Goal: Transaction & Acquisition: Purchase product/service

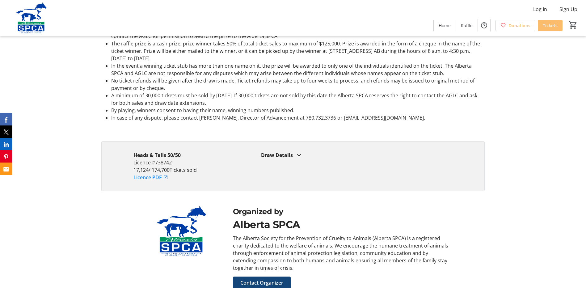
scroll to position [1112, 0]
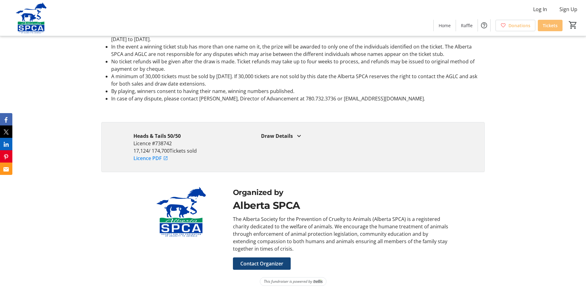
click at [299, 136] on mat-icon at bounding box center [298, 135] width 7 height 7
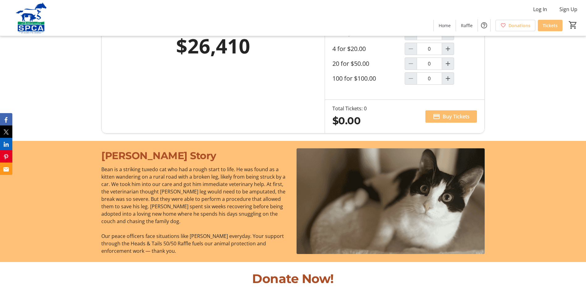
scroll to position [427, 0]
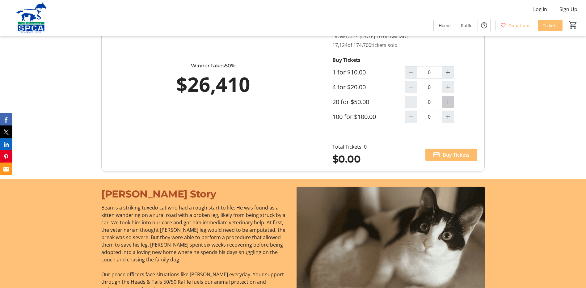
click at [449, 100] on mat-icon "Increment by one" at bounding box center [447, 101] width 7 height 7
type input "1"
click at [448, 157] on span "Buy Tickets" at bounding box center [456, 154] width 27 height 7
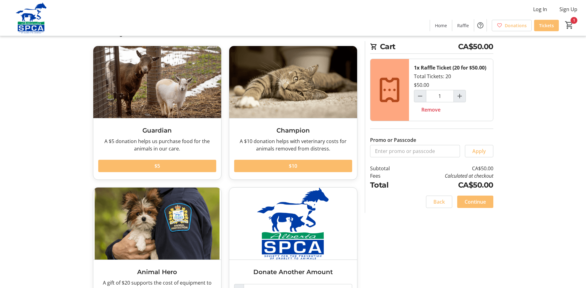
scroll to position [67, 0]
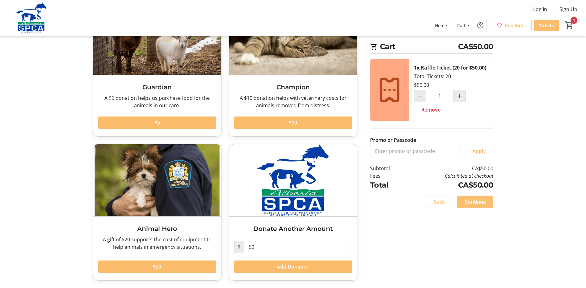
click at [477, 200] on span "Continue" at bounding box center [475, 201] width 21 height 7
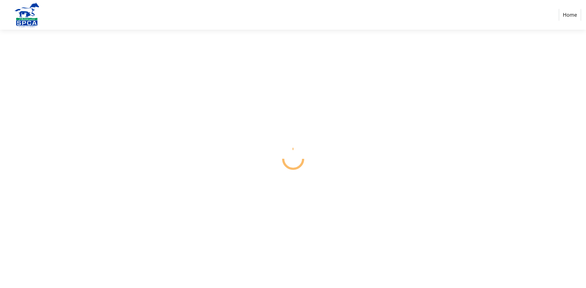
select select "CA"
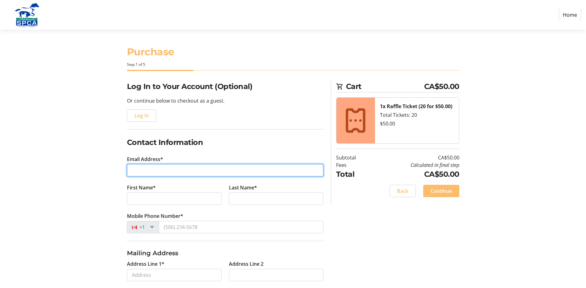
click at [131, 167] on input "Email Address*" at bounding box center [225, 170] width 196 height 12
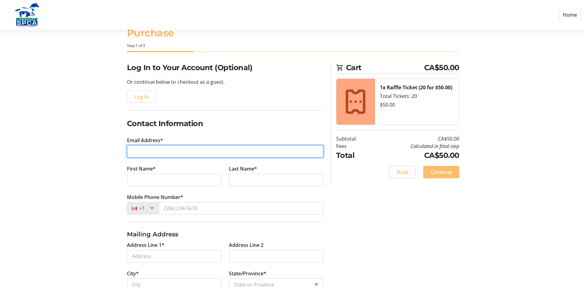
scroll to position [31, 0]
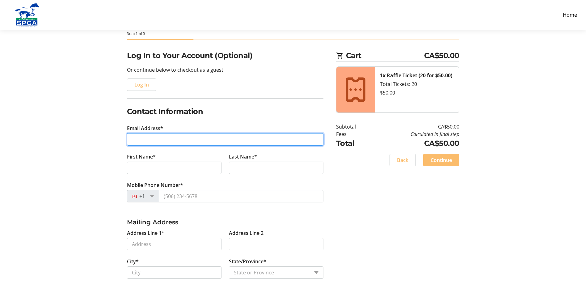
click at [137, 138] on input "Email Address*" at bounding box center [225, 139] width 196 height 12
type input "[PERSON_NAME][EMAIL_ADDRESS][DOMAIN_NAME]"
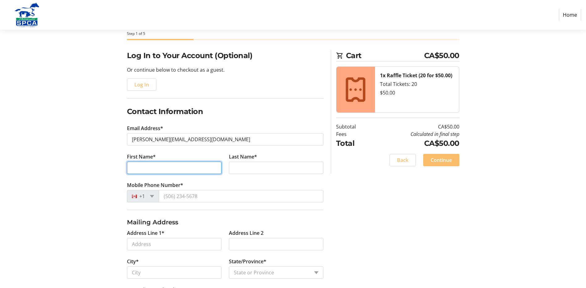
type input "[PERSON_NAME]"
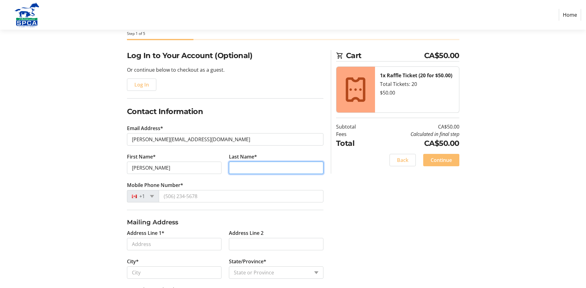
type input "Lesack"
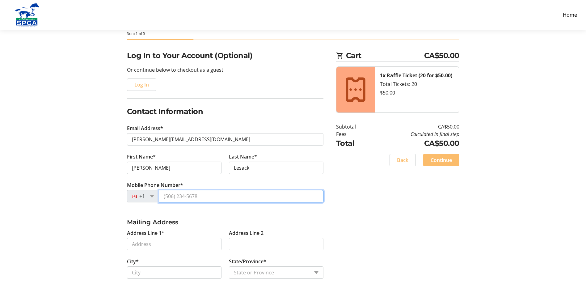
type input "[PHONE_NUMBER]"
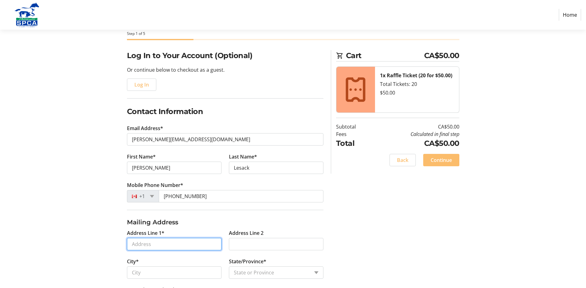
type input "[STREET_ADDRESS]"
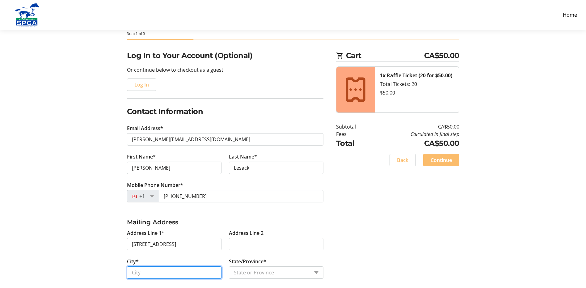
type input "Okotoks"
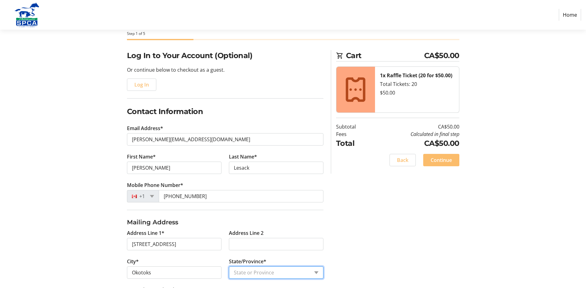
select select "AB"
type input "T1S 1S2"
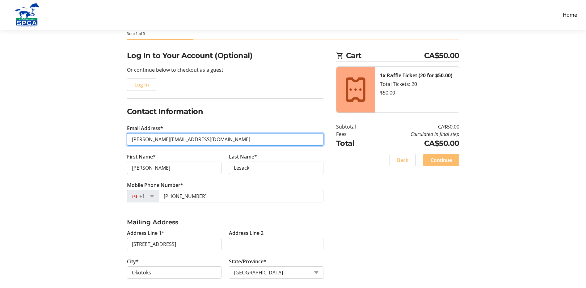
type input "[EMAIL_ADDRESS][DOMAIN_NAME]"
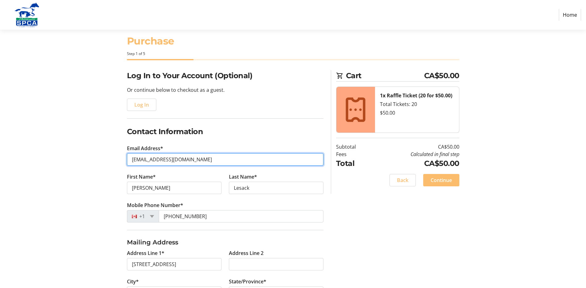
scroll to position [0, 0]
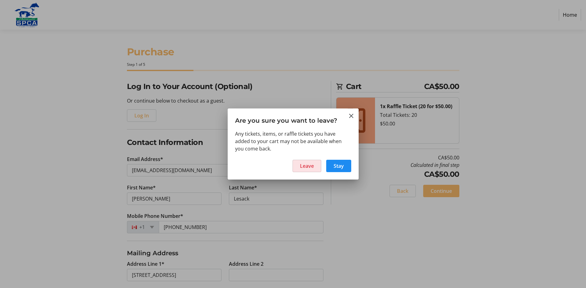
click at [306, 166] on span "Leave" at bounding box center [307, 165] width 14 height 7
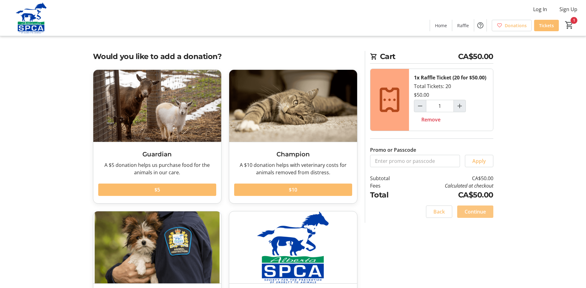
click at [472, 213] on span "Continue" at bounding box center [475, 211] width 21 height 7
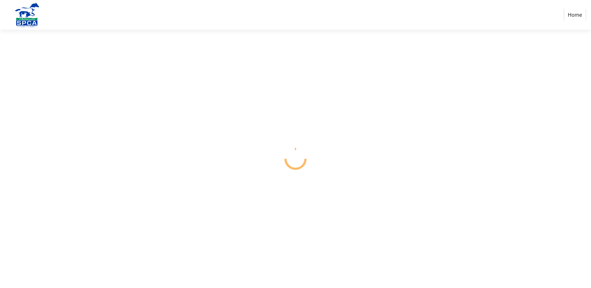
select select "CA"
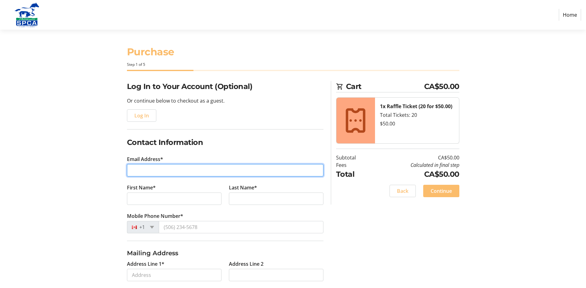
click at [139, 167] on input "Email Address*" at bounding box center [225, 170] width 196 height 12
type input "[PERSON_NAME][EMAIL_ADDRESS][DOMAIN_NAME]"
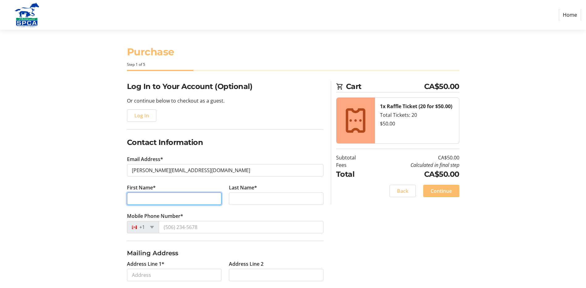
type input "[PERSON_NAME]"
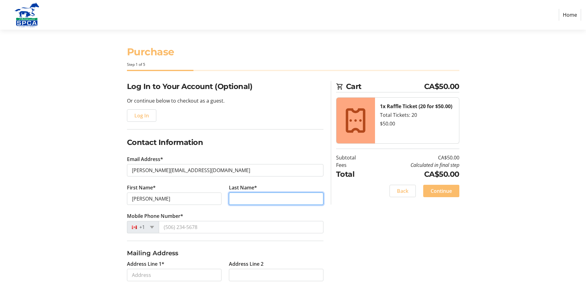
type input "Lesack"
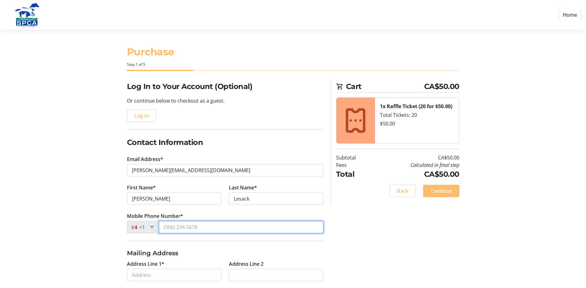
type input "[PHONE_NUMBER]"
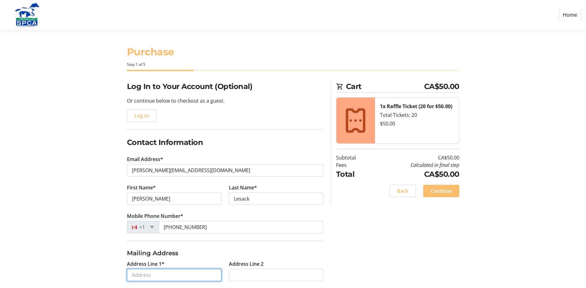
type input "[STREET_ADDRESS]"
type input "Okotoks"
select select "AB"
type input "T1S 1S2"
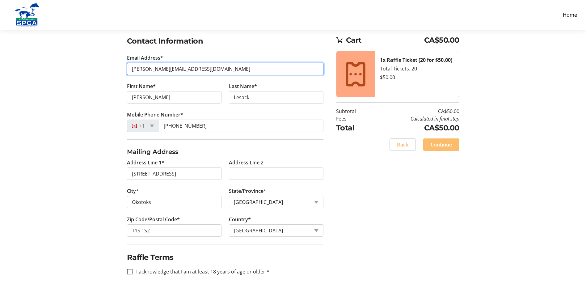
scroll to position [103, 0]
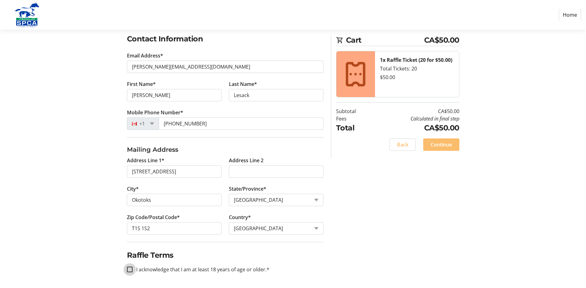
click at [128, 269] on input "I acknowledge that I am at least 18 years of age or older.*" at bounding box center [130, 270] width 6 height 6
checkbox input "true"
click at [442, 142] on span "Continue" at bounding box center [441, 144] width 21 height 7
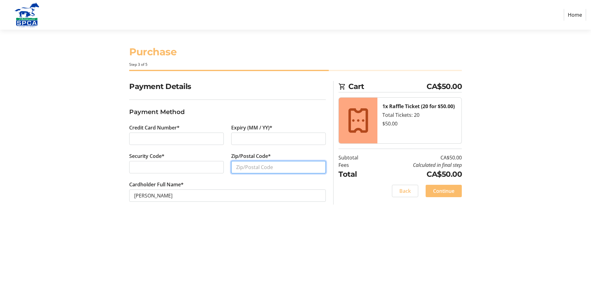
click at [260, 168] on input "Zip/Postal Code*" at bounding box center [278, 167] width 95 height 12
type input "T1S1S2"
click at [445, 191] on span "Continue" at bounding box center [443, 190] width 21 height 7
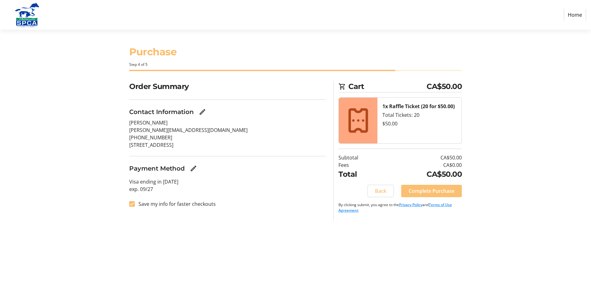
click at [433, 193] on span "Complete Purchase" at bounding box center [431, 190] width 46 height 7
